Goal: Information Seeking & Learning: Learn about a topic

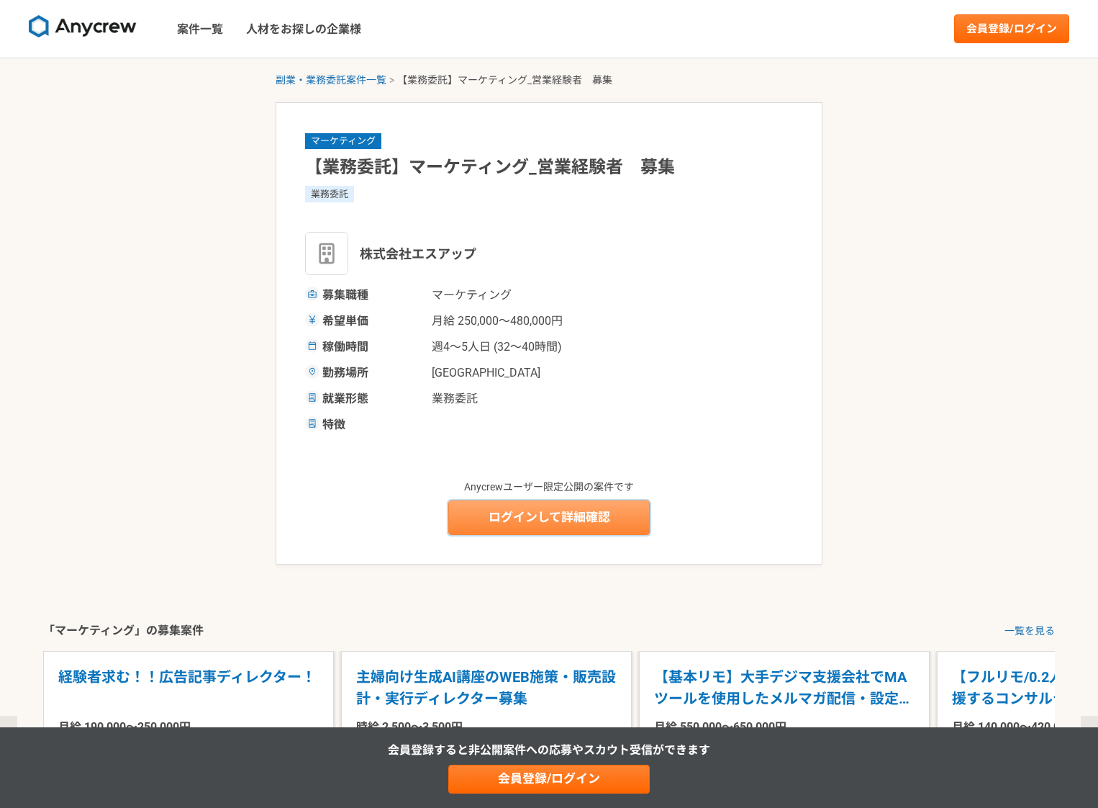
click at [564, 528] on link "ログインして詳細確認" at bounding box center [549, 517] width 202 height 35
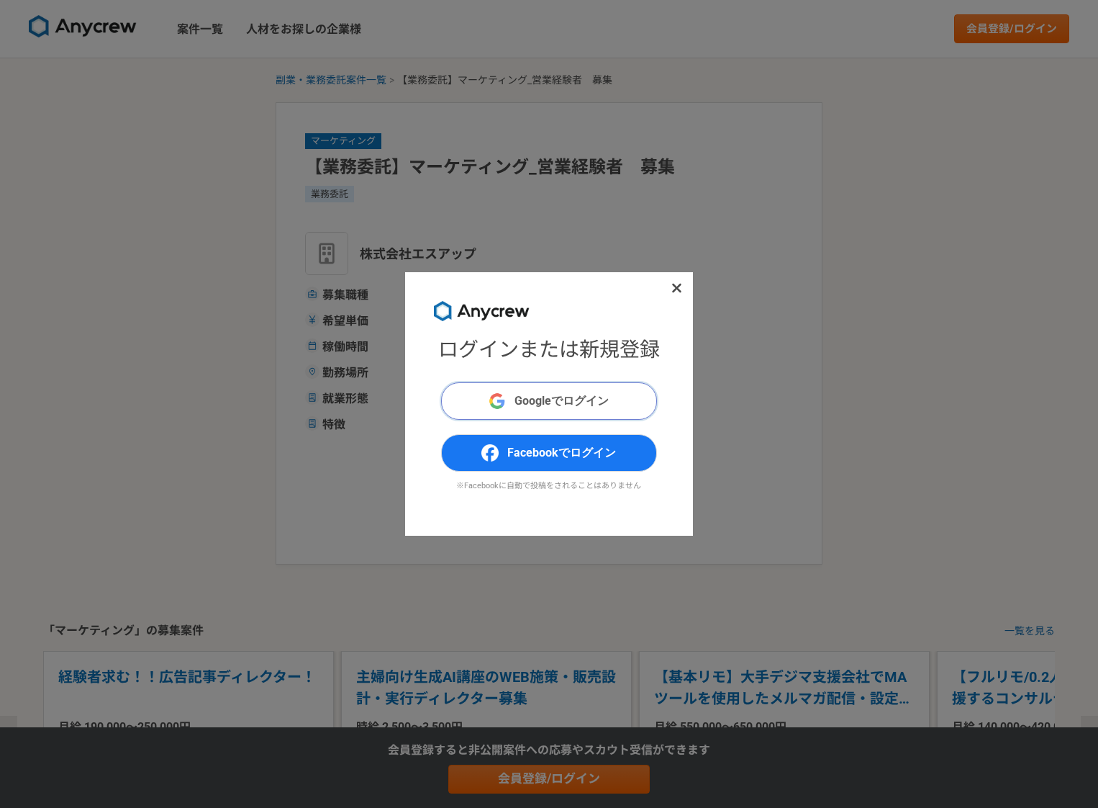
click at [606, 399] on span "Googleでログイン" at bounding box center [562, 400] width 94 height 17
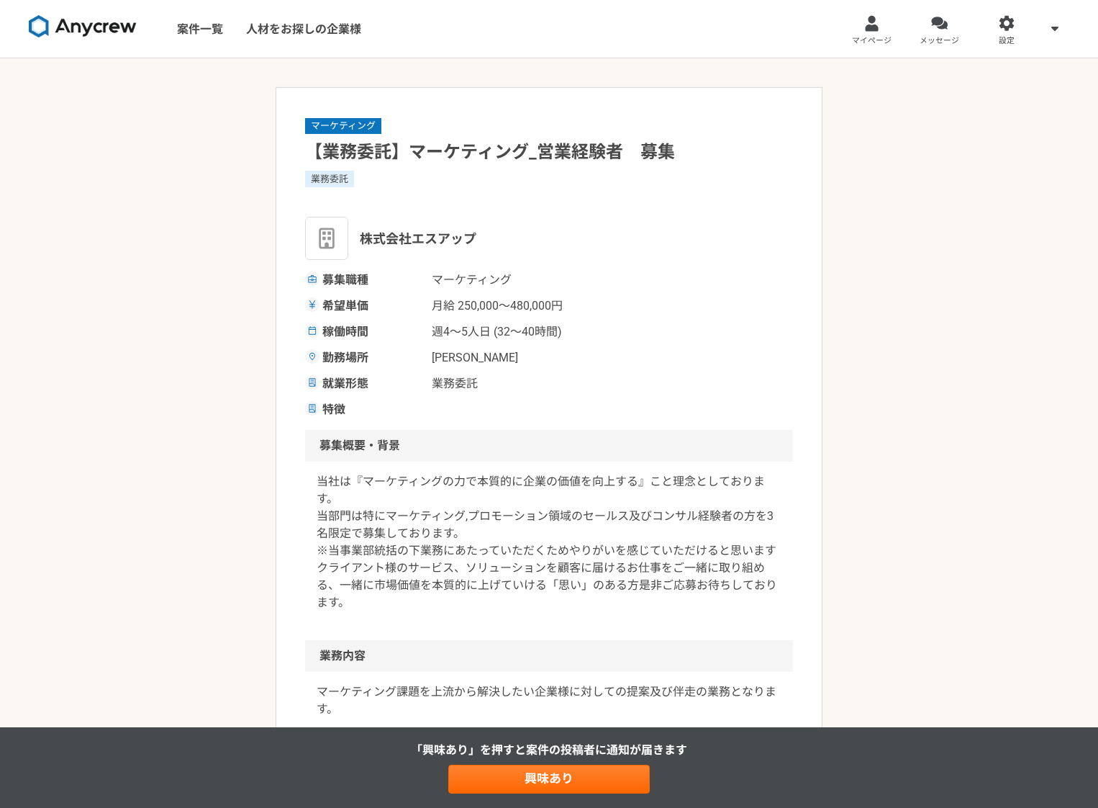
click at [86, 23] on img at bounding box center [83, 26] width 108 height 23
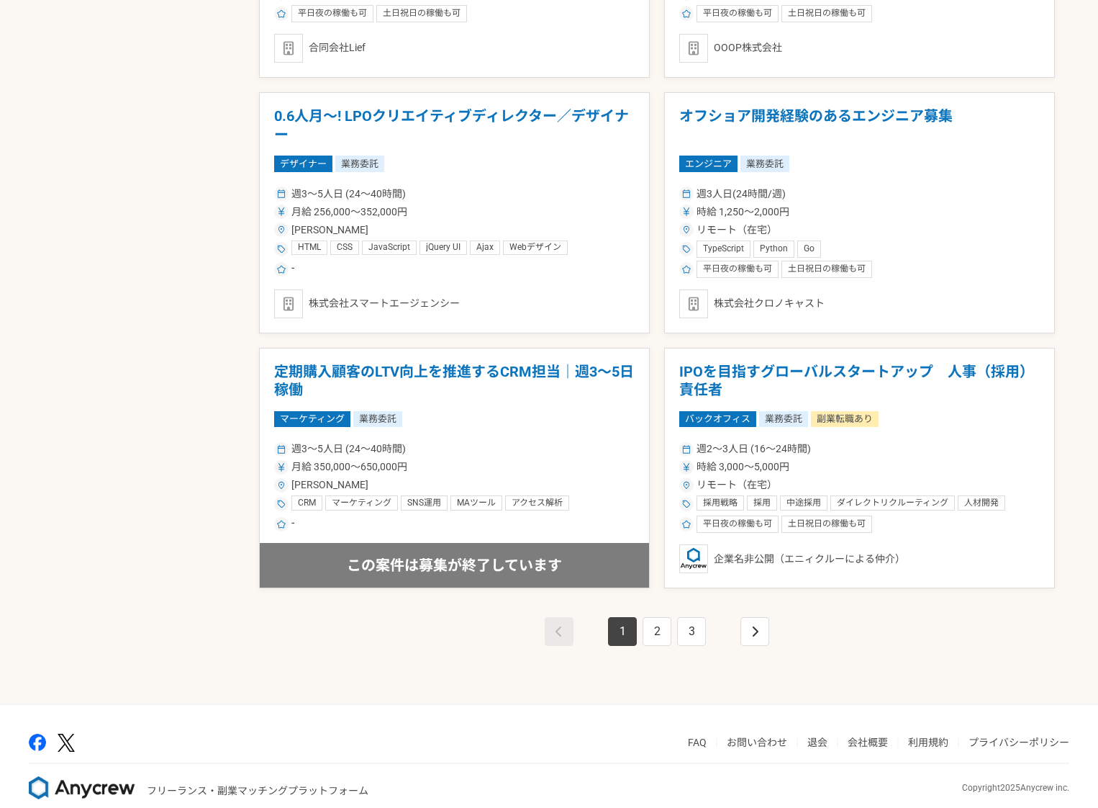
scroll to position [2271, 0]
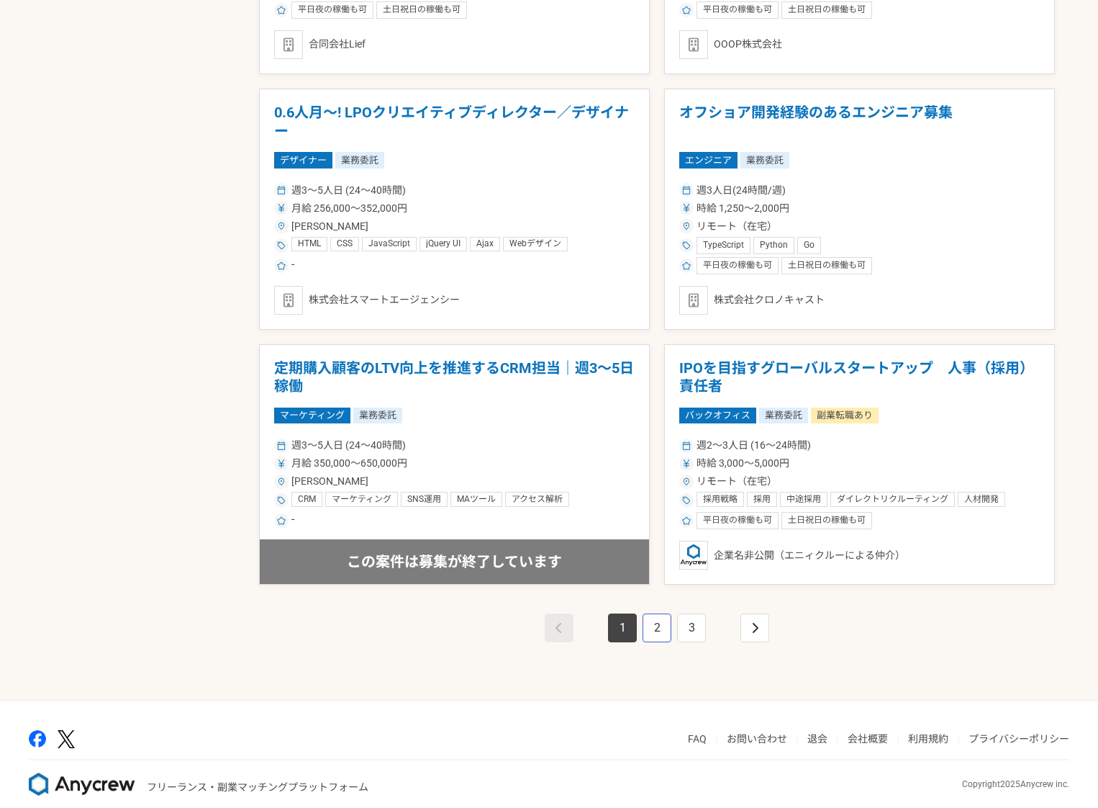
click at [667, 630] on link "2" at bounding box center [657, 627] width 29 height 29
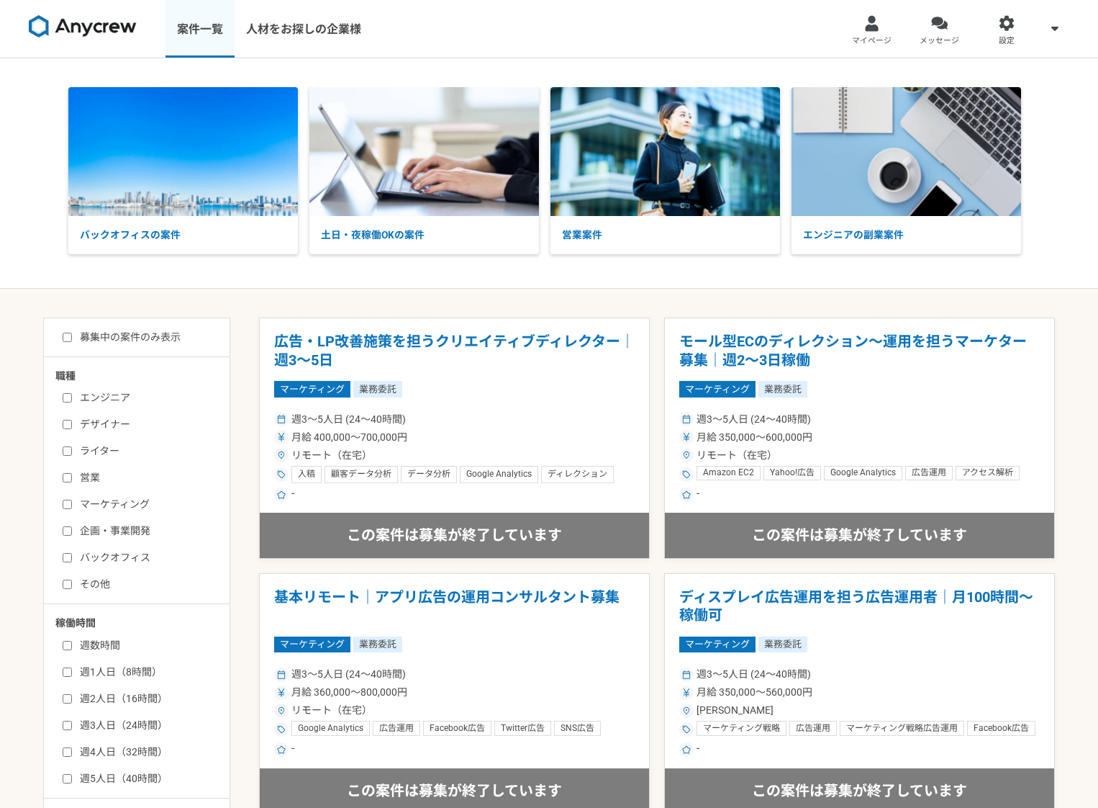
click at [191, 27] on link "案件一覧" at bounding box center [200, 29] width 69 height 58
